Goal: Task Accomplishment & Management: Use online tool/utility

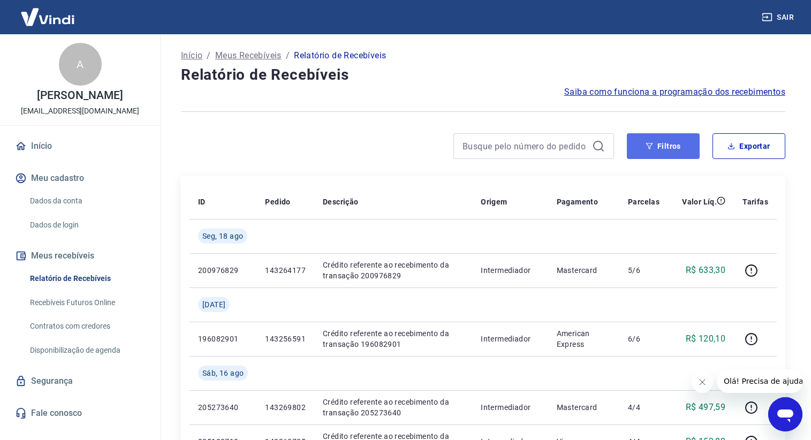
drag, startPoint x: 652, startPoint y: 152, endPoint x: 643, endPoint y: 153, distance: 8.6
click at [652, 152] on button "Filtros" at bounding box center [663, 146] width 73 height 26
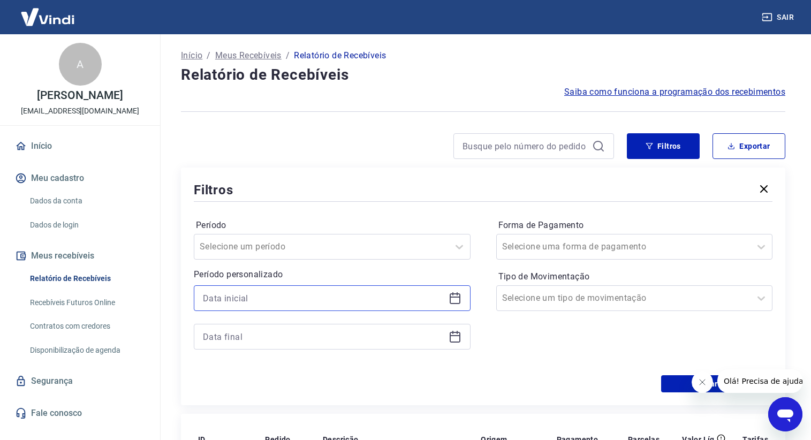
click at [280, 293] on input at bounding box center [323, 298] width 241 height 16
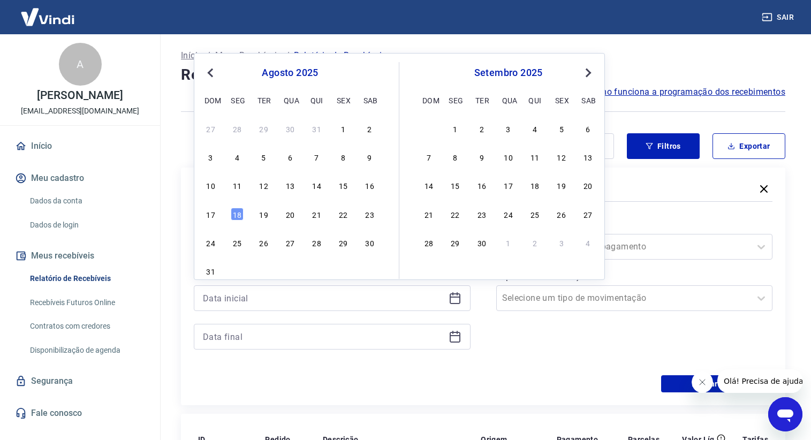
drag, startPoint x: 320, startPoint y: 186, endPoint x: 308, endPoint y: 331, distance: 146.1
click at [320, 186] on div "14" at bounding box center [316, 185] width 13 height 13
type input "14/08/2025"
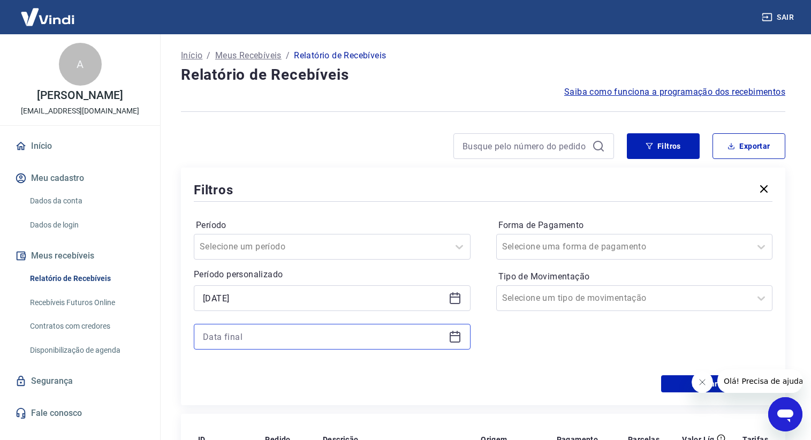
click at [311, 335] on input at bounding box center [323, 337] width 241 height 16
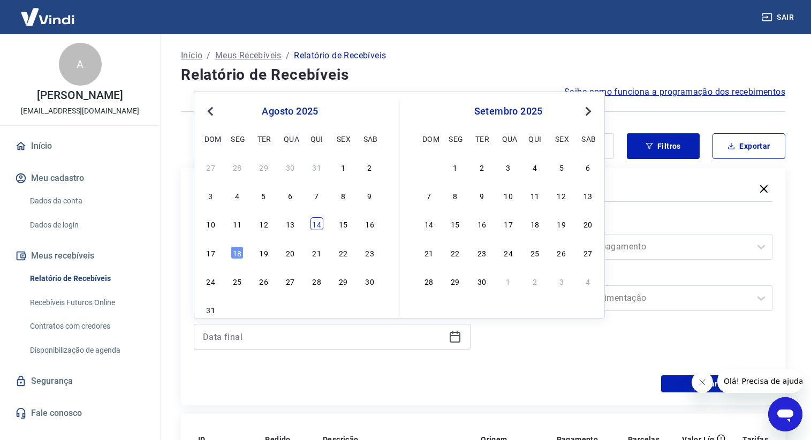
click at [322, 222] on div "14" at bounding box center [316, 223] width 13 height 13
type input "14/08/2025"
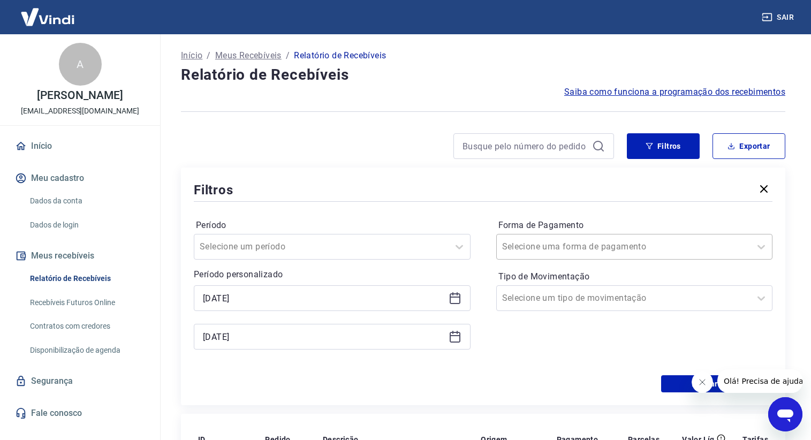
click at [559, 254] on div "Selecione uma forma de pagamento" at bounding box center [634, 247] width 277 height 26
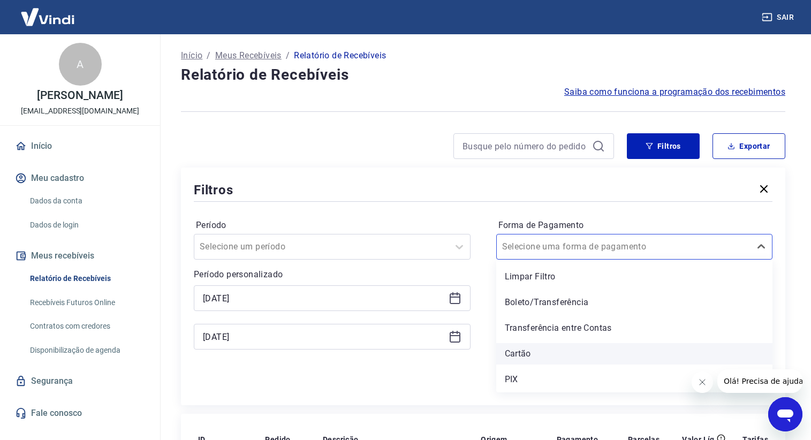
click at [537, 354] on div "Cartão" at bounding box center [634, 353] width 277 height 21
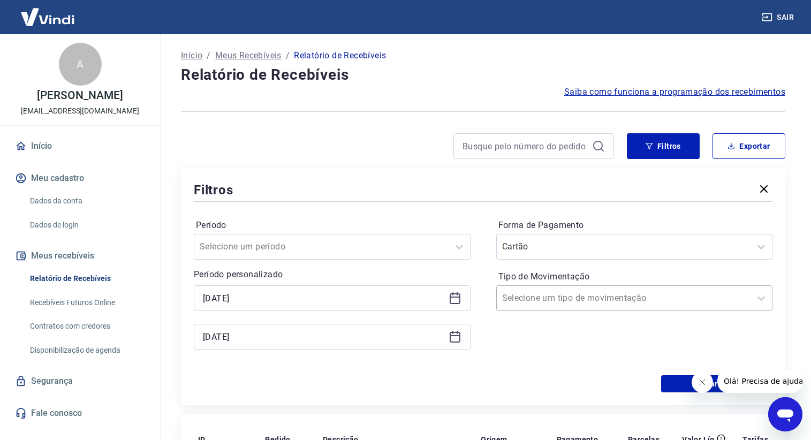
click at [527, 305] on div at bounding box center [624, 298] width 244 height 15
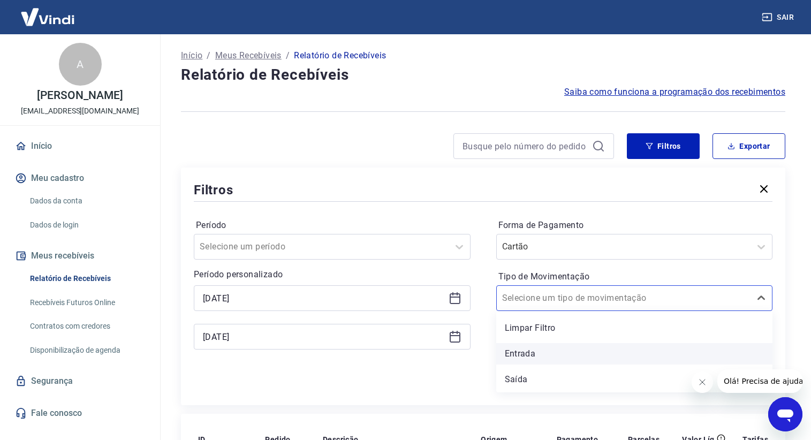
click at [534, 358] on div "Entrada" at bounding box center [634, 353] width 277 height 21
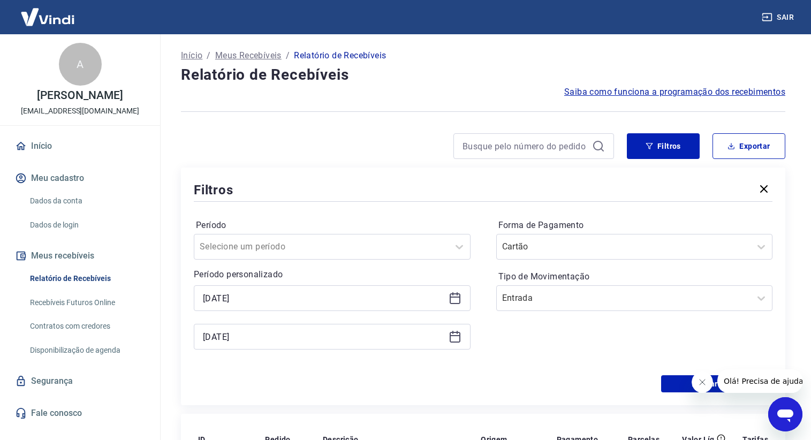
click at [704, 379] on icon "Fechar mensagem da empresa" at bounding box center [701, 382] width 9 height 9
click at [682, 384] on button "Aplicar filtros" at bounding box center [716, 383] width 111 height 17
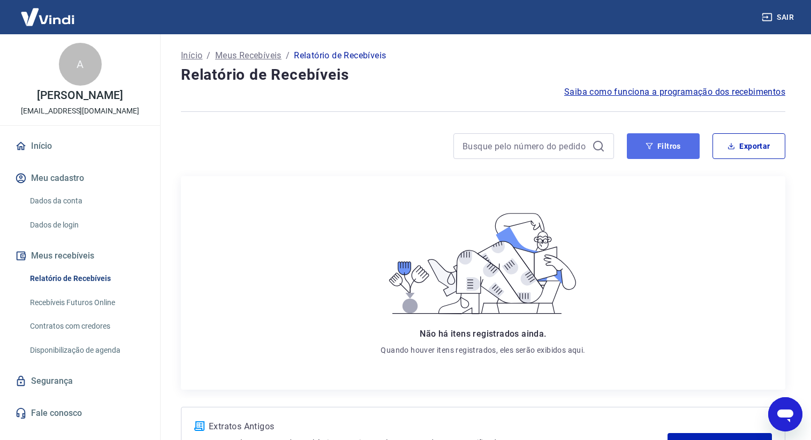
click at [658, 152] on button "Filtros" at bounding box center [663, 146] width 73 height 26
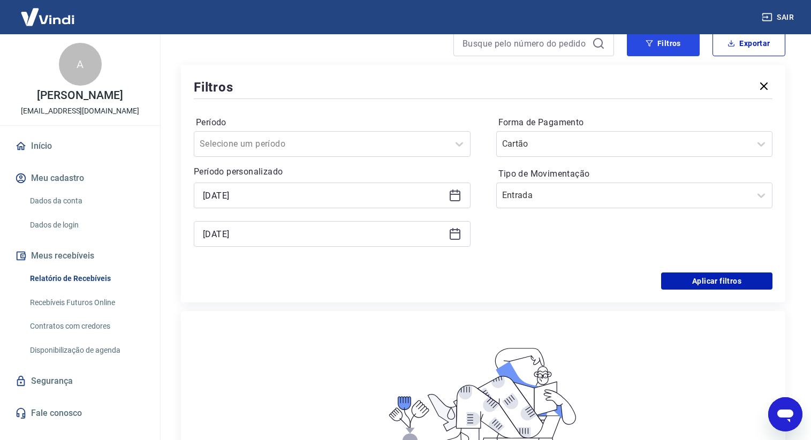
scroll to position [107, 0]
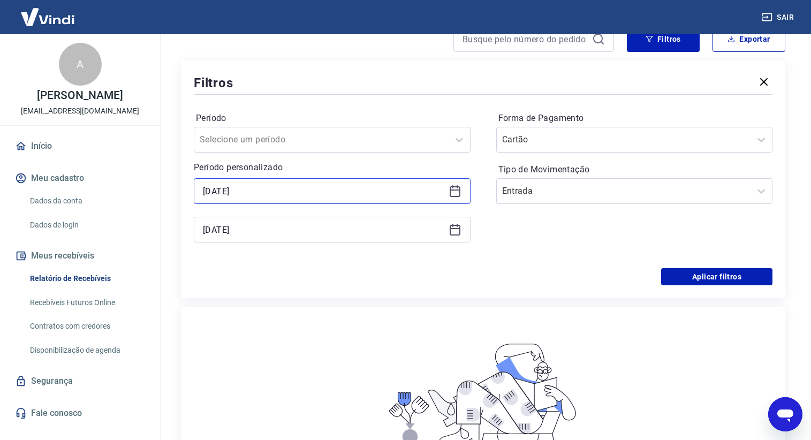
click at [274, 194] on input "14/08/2025" at bounding box center [323, 191] width 241 height 16
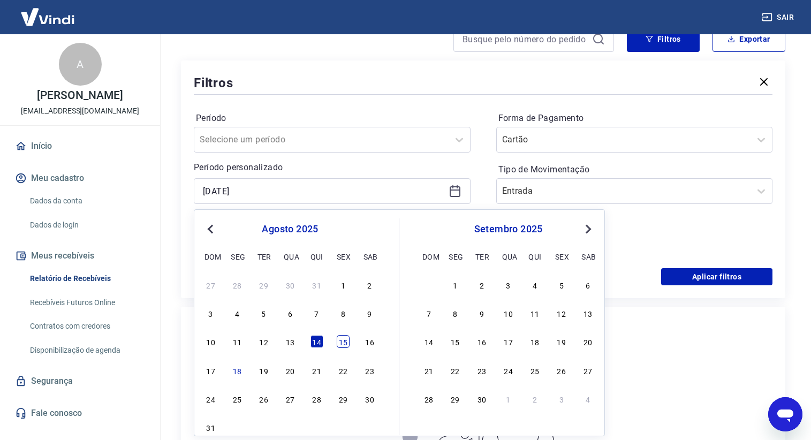
click at [340, 337] on div "15" at bounding box center [343, 341] width 13 height 13
type input "15/08/2025"
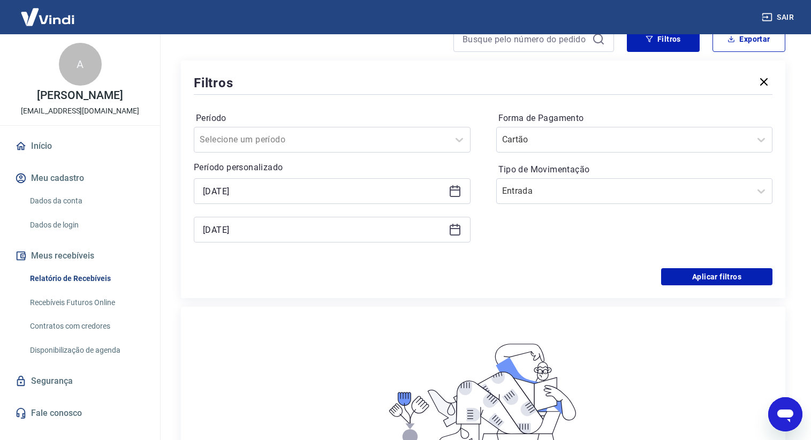
drag, startPoint x: 281, startPoint y: 217, endPoint x: 279, endPoint y: 229, distance: 12.4
click at [280, 218] on div "14/08/2025" at bounding box center [332, 230] width 277 height 26
click at [279, 231] on input "14/08/2025" at bounding box center [323, 230] width 241 height 16
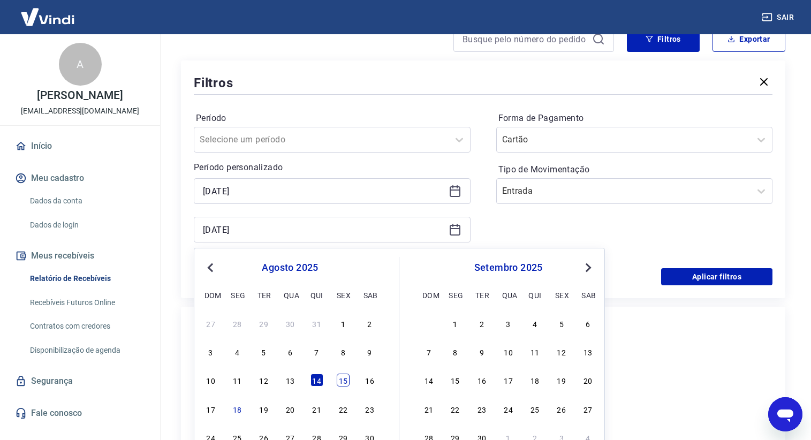
click at [346, 374] on div "15" at bounding box center [343, 380] width 13 height 13
type input "15/08/2025"
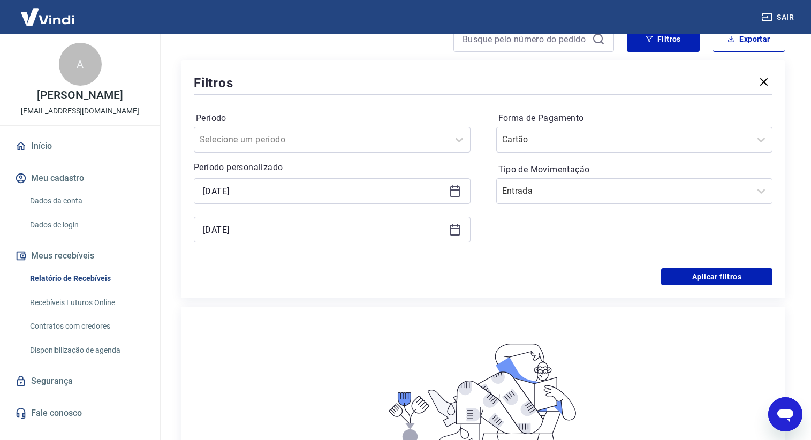
click at [711, 263] on div "Período Selecione um período Período personalizado Selected date: sexta-feira, …" at bounding box center [483, 182] width 579 height 171
click at [700, 280] on button "Aplicar filtros" at bounding box center [716, 276] width 111 height 17
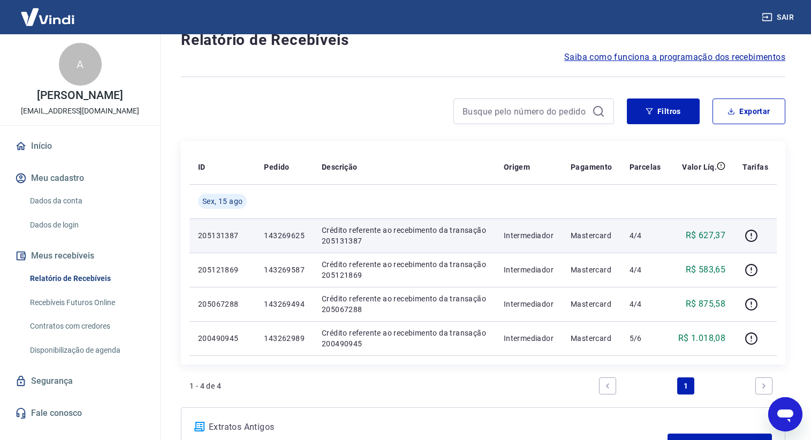
scroll to position [54, 0]
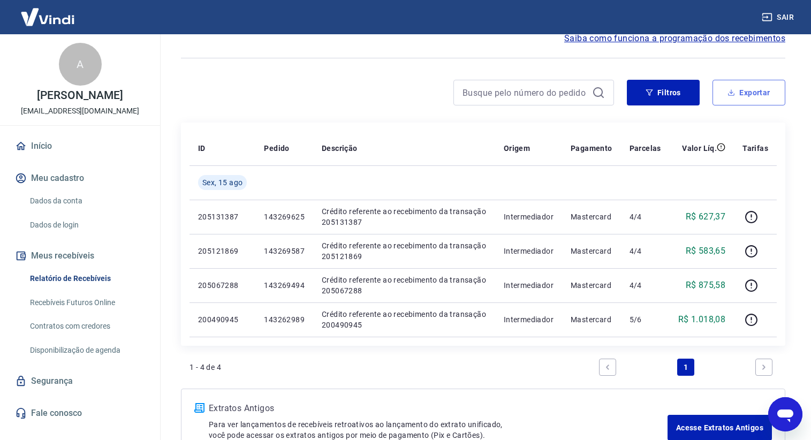
click at [745, 98] on button "Exportar" at bounding box center [748, 93] width 73 height 26
type input "15/08/2025"
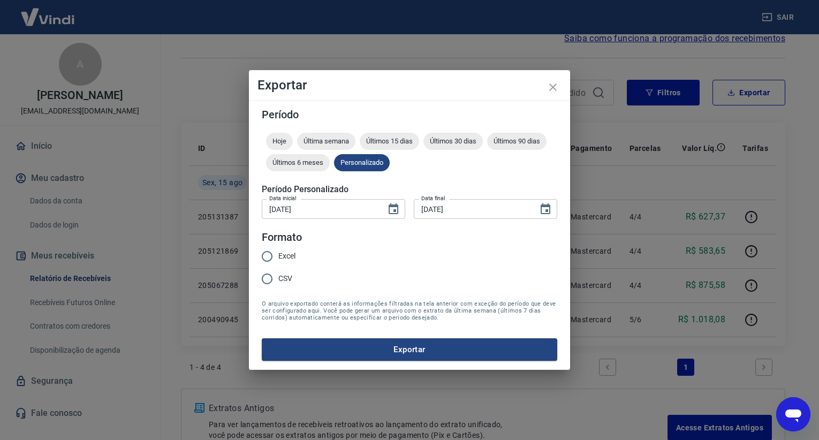
click at [283, 254] on span "Excel" at bounding box center [286, 256] width 17 height 11
click at [278, 254] on input "Excel" at bounding box center [267, 256] width 22 height 22
radio input "true"
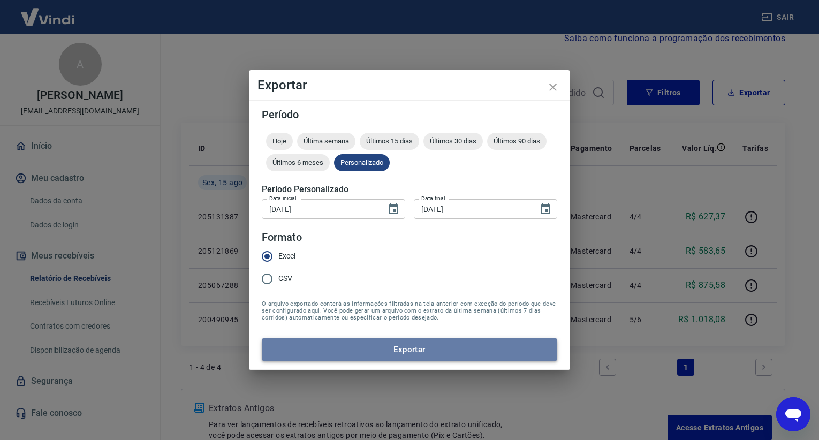
click at [337, 345] on button "Exportar" at bounding box center [409, 349] width 295 height 22
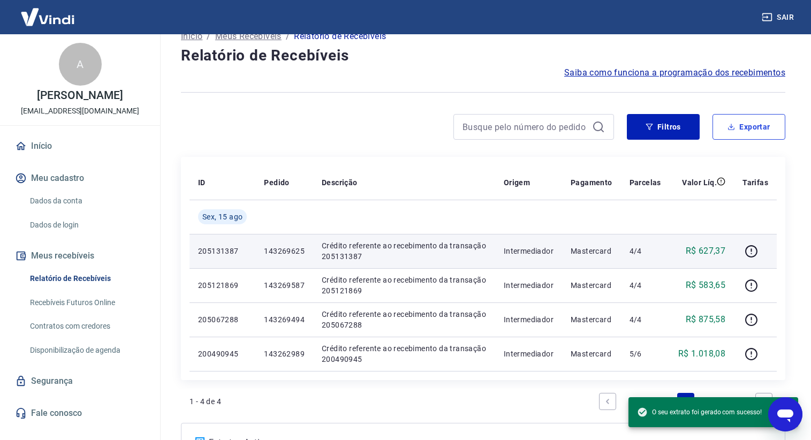
scroll to position [0, 0]
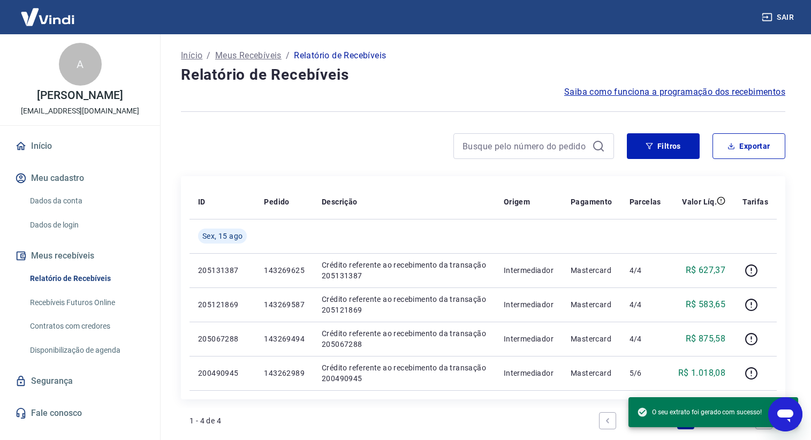
click at [807, 146] on div "Início / Meus Recebíveis / Relatório de Recebíveis Relatório de Recebíveis Saib…" at bounding box center [483, 277] width 656 height 486
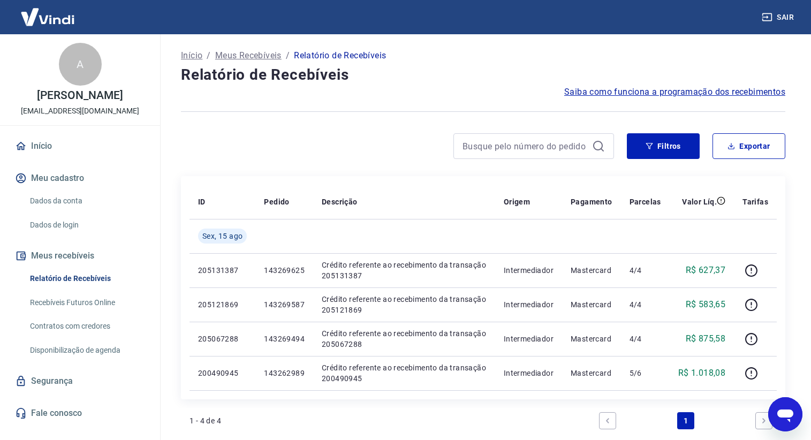
click at [663, 131] on div "Início / Meus Recebíveis / Relatório de Recebíveis Relatório de Recebíveis Saib…" at bounding box center [483, 277] width 630 height 486
click at [659, 134] on button "Filtros" at bounding box center [663, 146] width 73 height 26
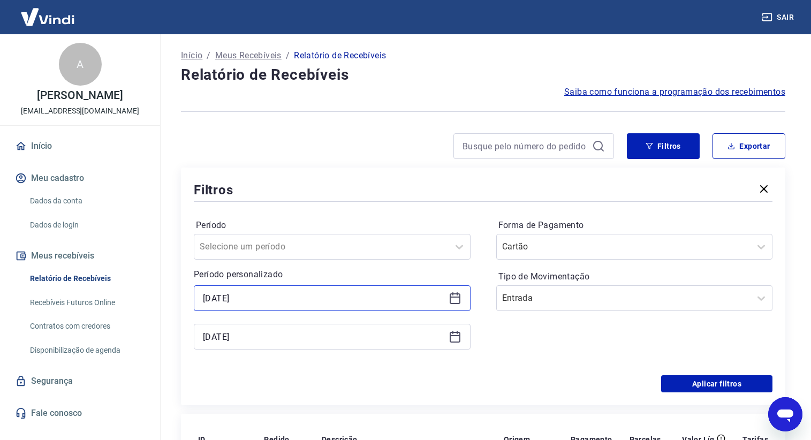
click at [294, 293] on input "15/08/2025" at bounding box center [323, 298] width 241 height 16
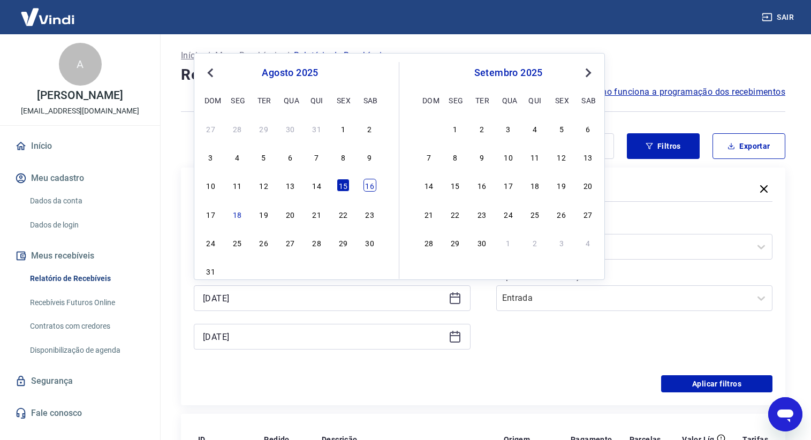
click at [367, 189] on div "16" at bounding box center [369, 185] width 13 height 13
type input "16/08/2025"
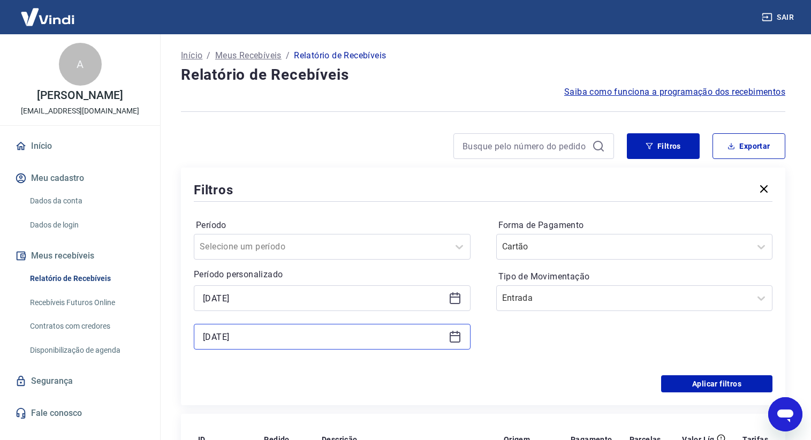
click at [274, 335] on input "15/08/2025" at bounding box center [323, 337] width 241 height 16
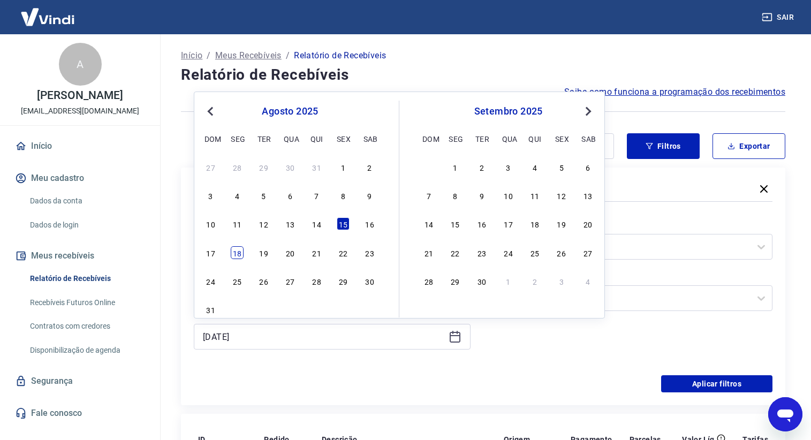
click at [234, 252] on div "18" at bounding box center [237, 252] width 13 height 13
type input "18/08/2025"
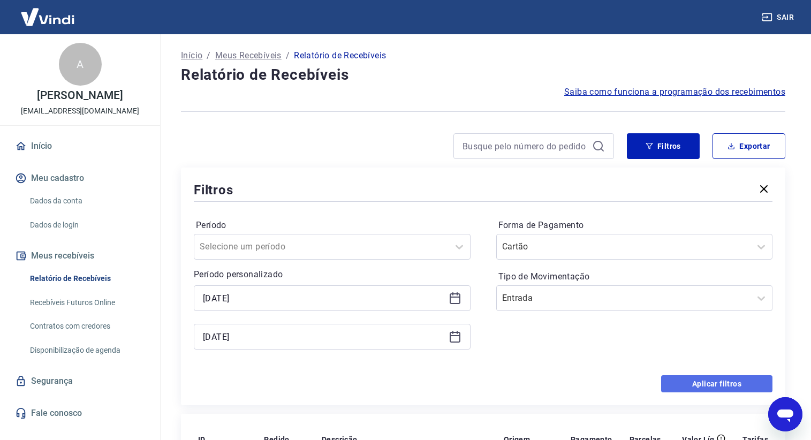
click at [678, 388] on button "Aplicar filtros" at bounding box center [716, 383] width 111 height 17
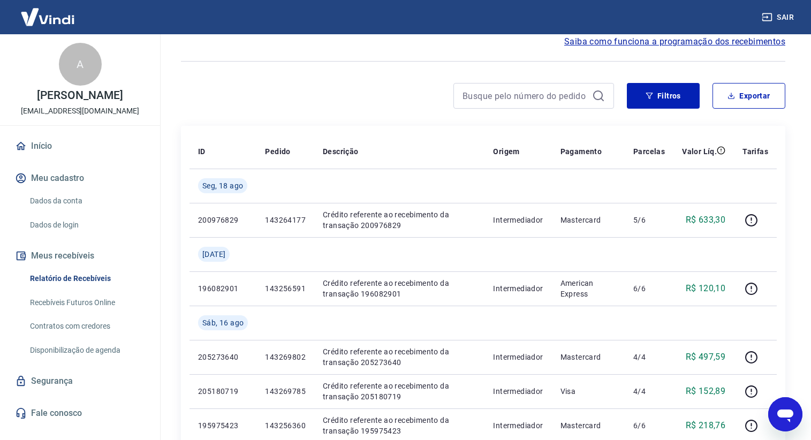
scroll to position [15, 0]
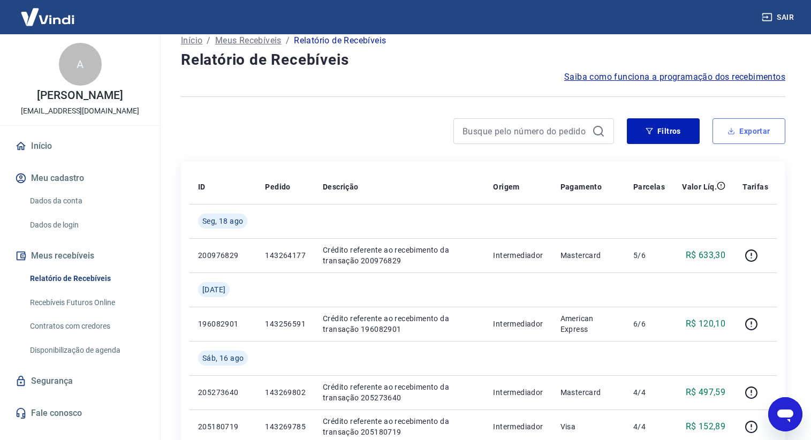
click at [749, 128] on button "Exportar" at bounding box center [748, 131] width 73 height 26
type input "16/08/2025"
type input "18/08/2025"
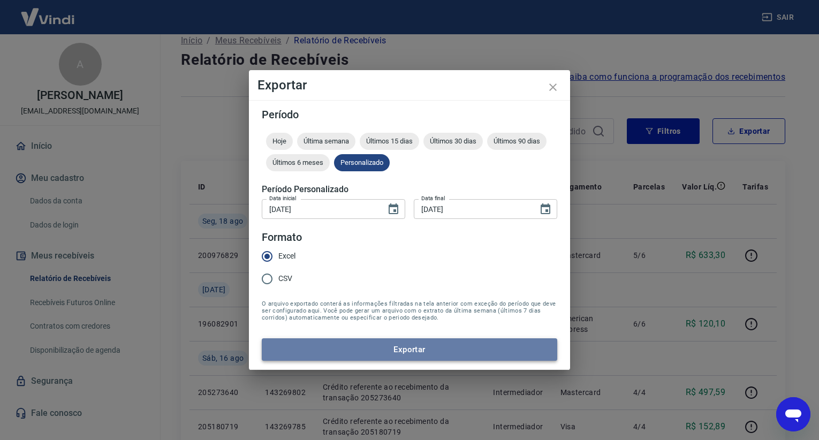
click at [390, 346] on button "Exportar" at bounding box center [409, 349] width 295 height 22
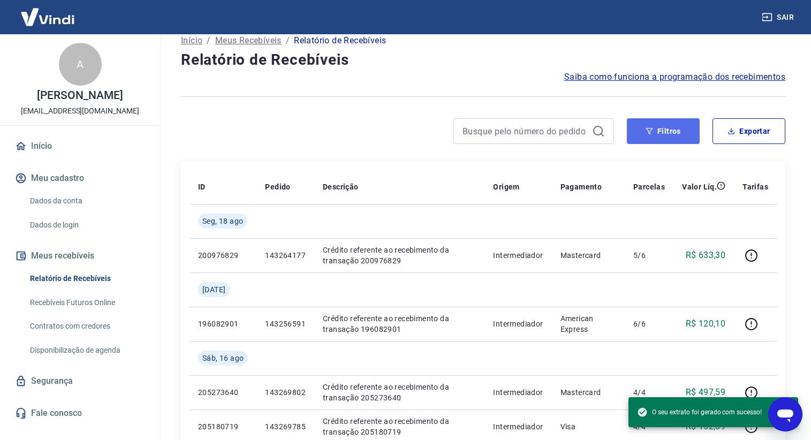
click at [677, 140] on button "Filtros" at bounding box center [663, 131] width 73 height 26
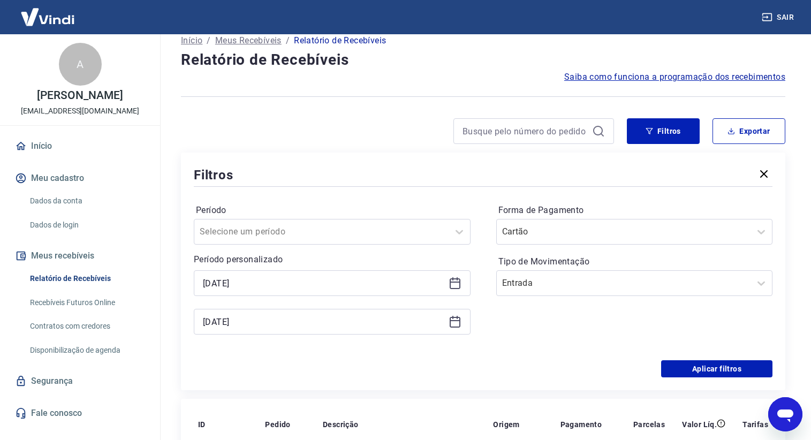
drag, startPoint x: 289, startPoint y: 270, endPoint x: 287, endPoint y: 276, distance: 6.6
click at [287, 271] on div "Período personalizado 16/08/2025 18/08/2025" at bounding box center [332, 293] width 277 height 81
click at [287, 283] on input "16/08/2025" at bounding box center [323, 283] width 241 height 16
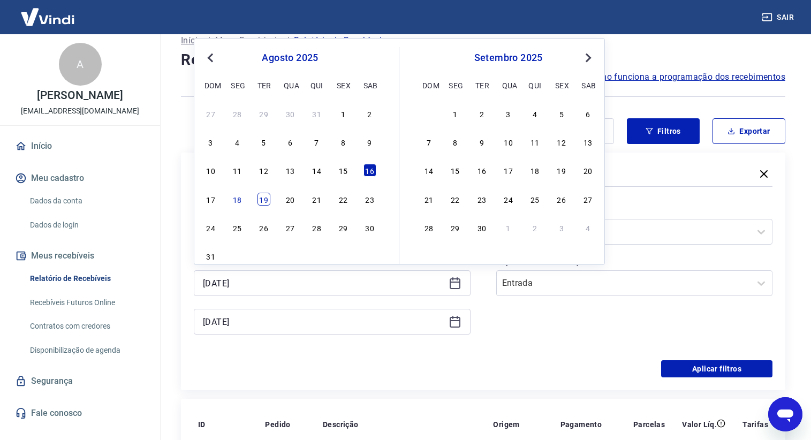
click at [266, 201] on div "19" at bounding box center [263, 199] width 13 height 13
type input "19/08/2025"
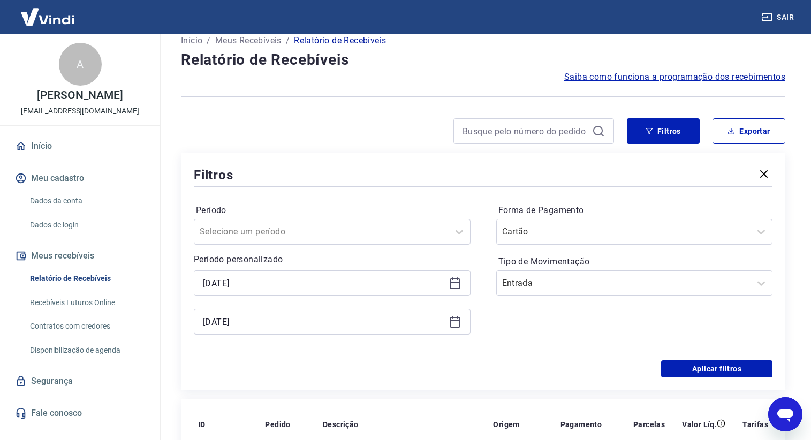
click at [277, 311] on div "18/08/2025" at bounding box center [332, 322] width 277 height 26
click at [258, 322] on input "18/08/2025" at bounding box center [323, 322] width 241 height 16
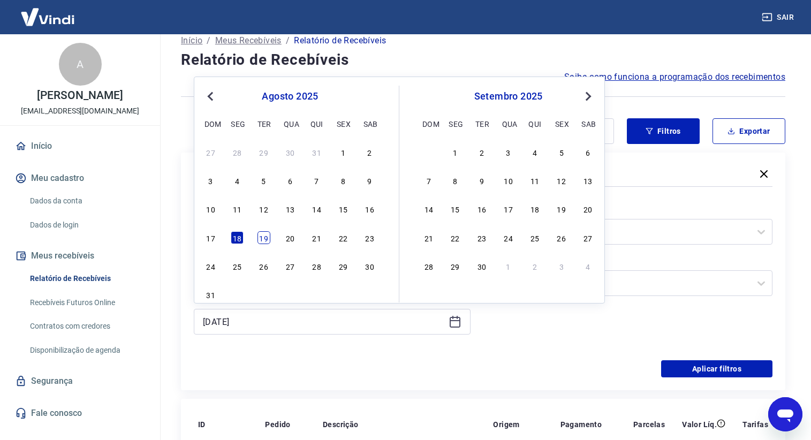
click at [259, 238] on div "19" at bounding box center [263, 237] width 13 height 13
type input "19/08/2025"
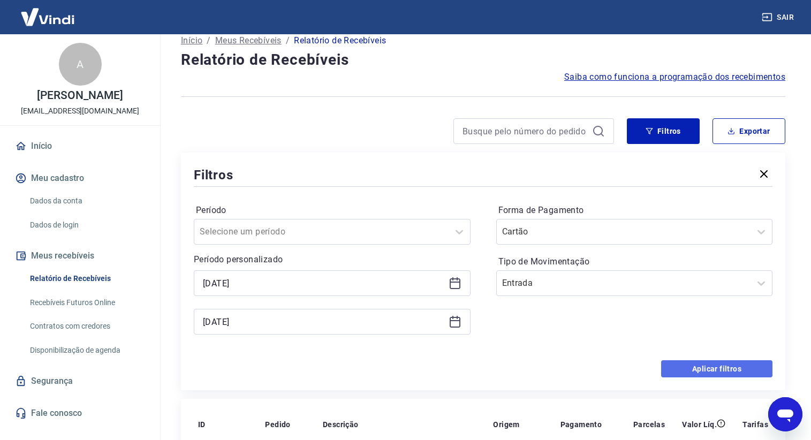
click at [725, 364] on button "Aplicar filtros" at bounding box center [716, 368] width 111 height 17
